Goal: Find specific page/section: Find specific page/section

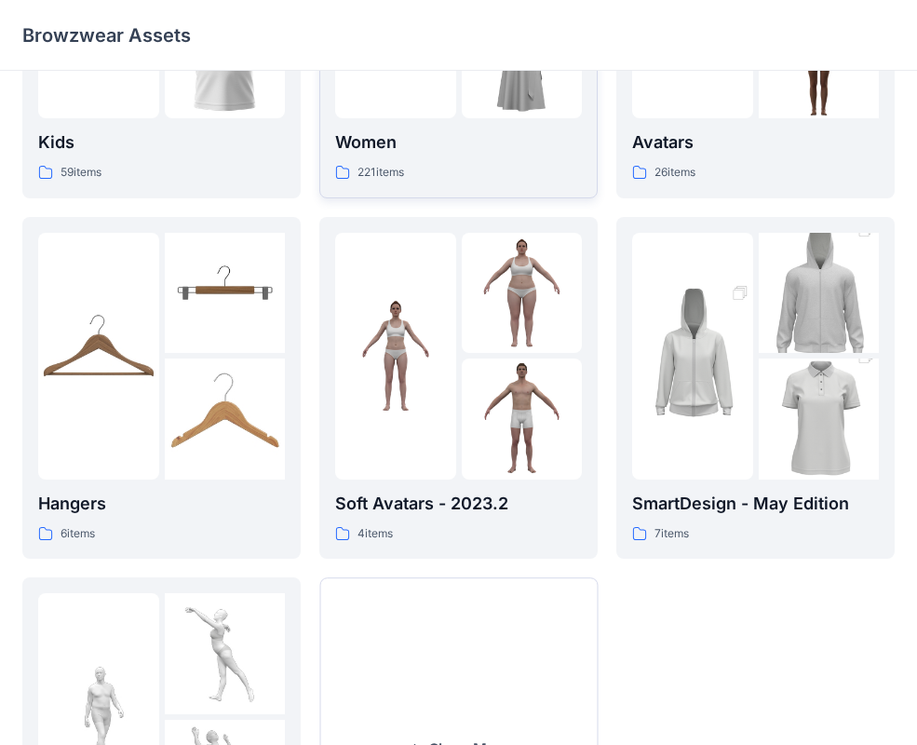
scroll to position [250, 0]
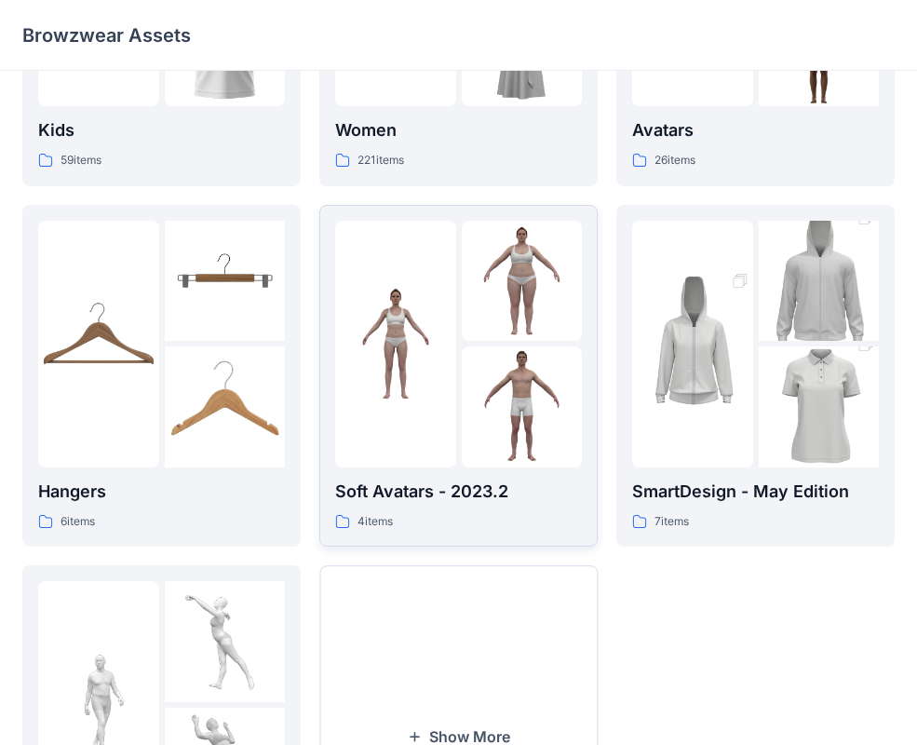
click at [439, 528] on div "4 items" at bounding box center [458, 522] width 247 height 20
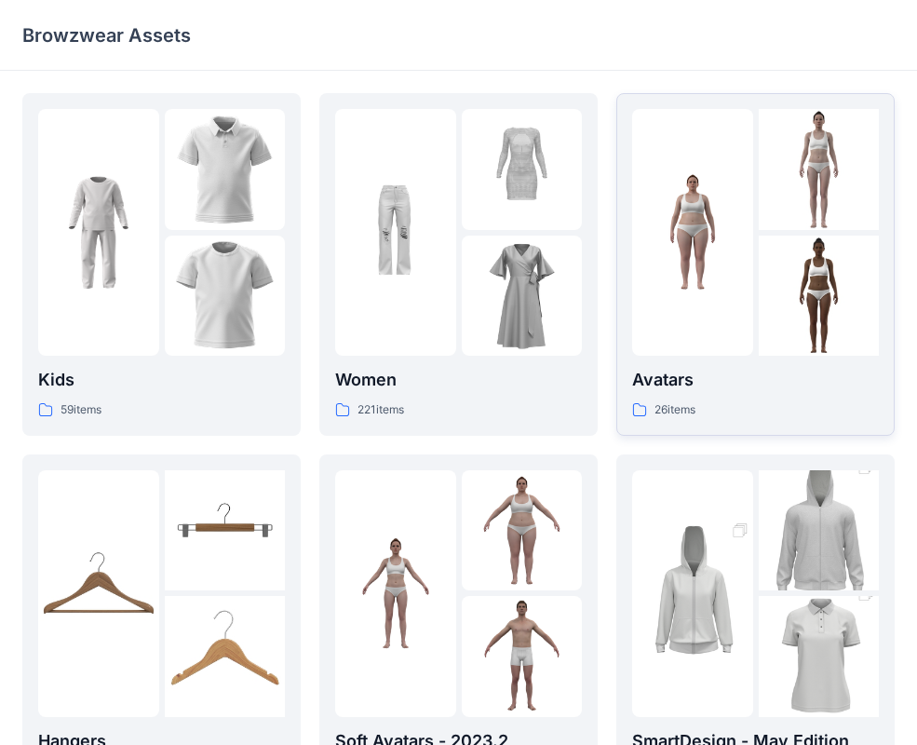
click at [702, 360] on div "Avatars 26 items" at bounding box center [755, 264] width 247 height 311
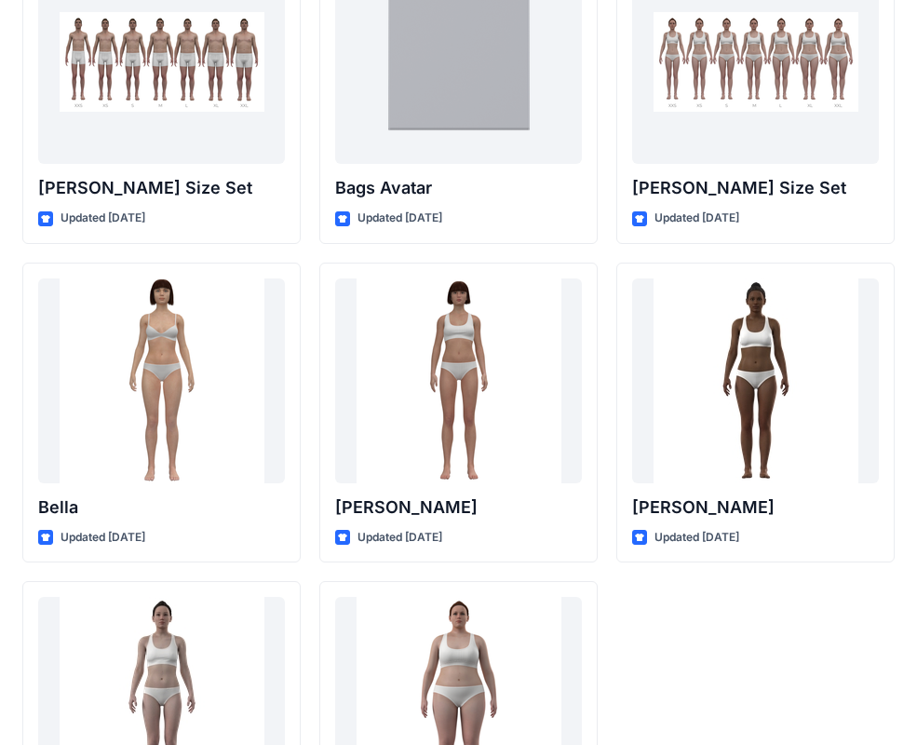
scroll to position [2223, 0]
